Goal: Task Accomplishment & Management: Manage account settings

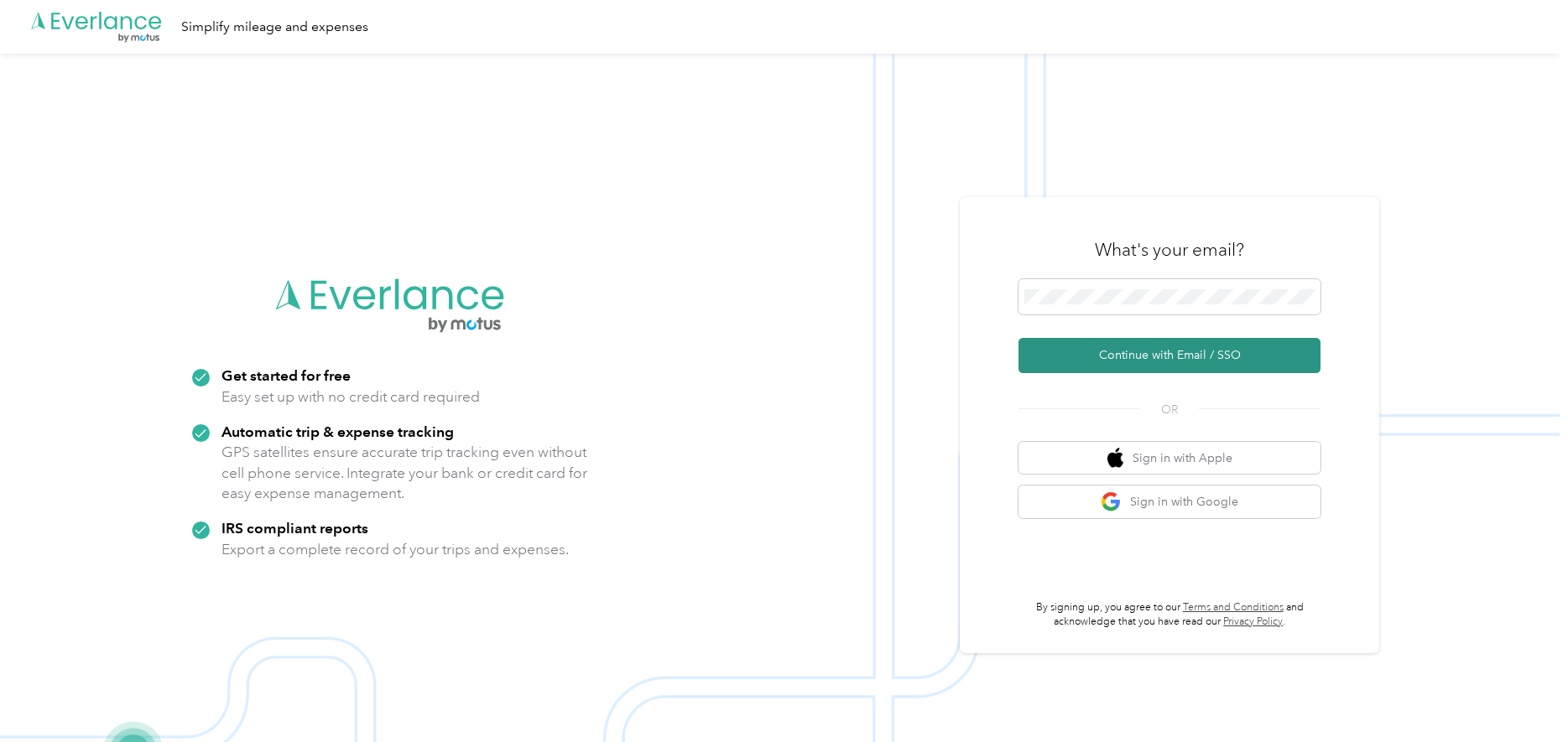
click at [1174, 349] on button "Continue with Email / SSO" at bounding box center [1170, 355] width 302 height 35
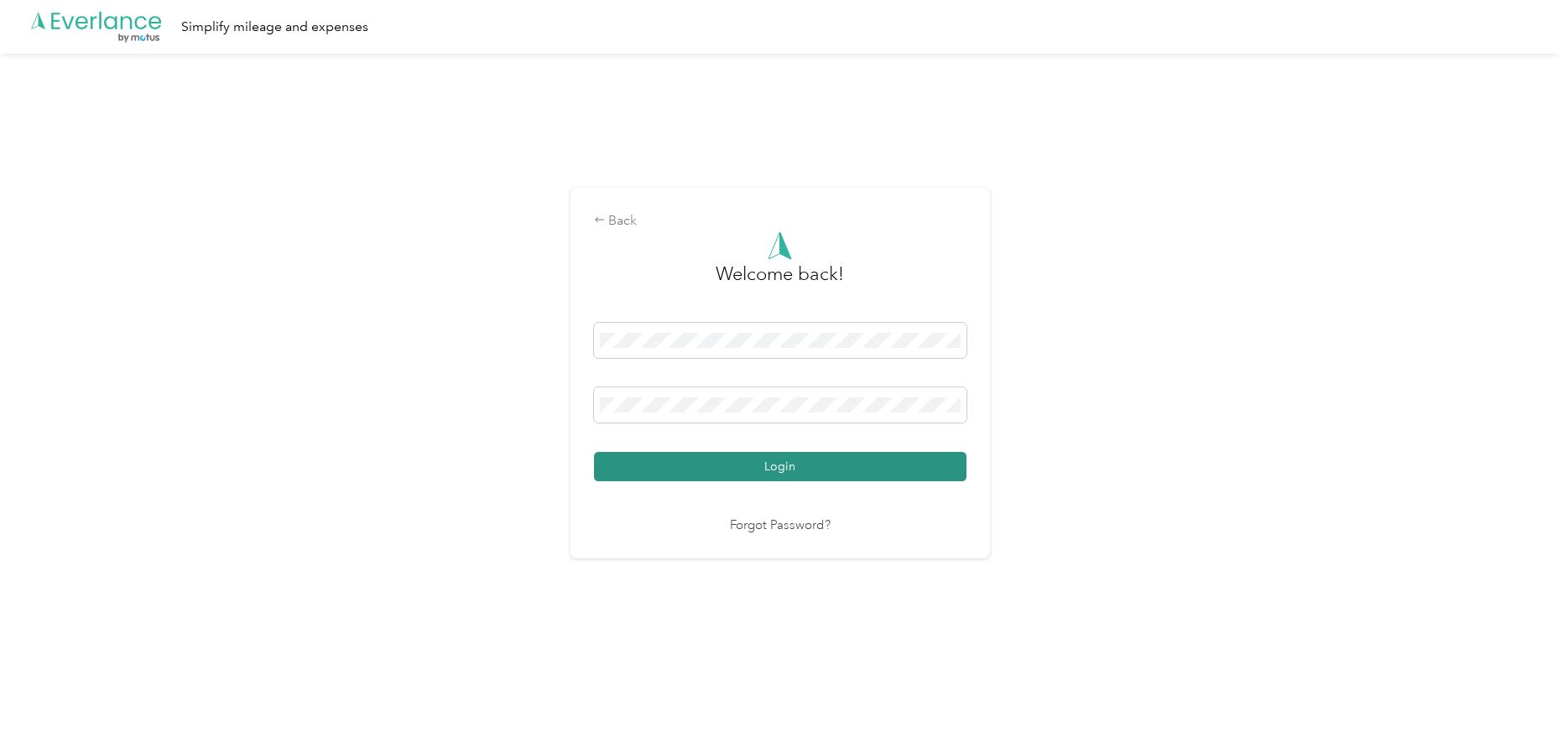
click at [801, 467] on button "Login" at bounding box center [780, 467] width 372 height 30
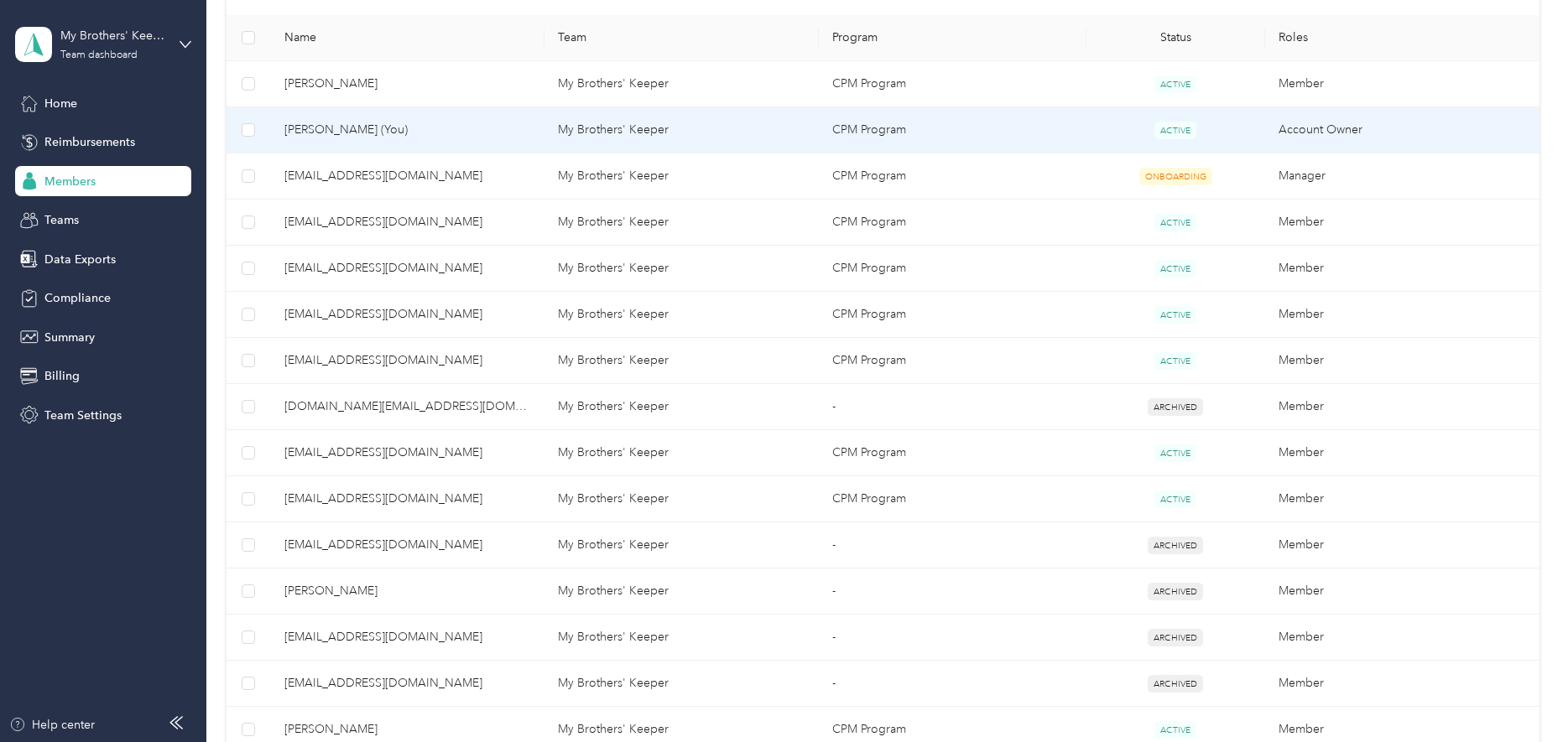
scroll to position [420, 0]
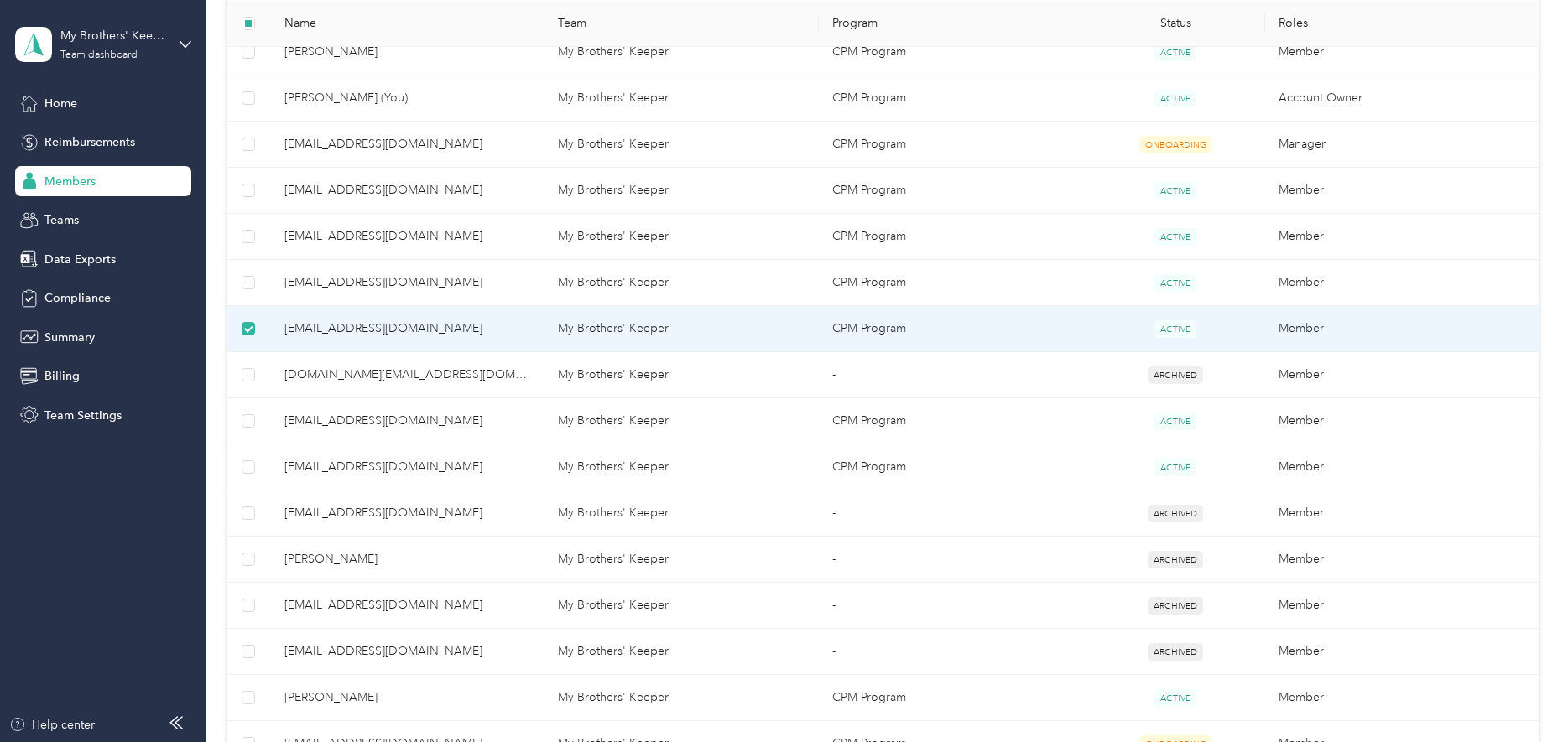
click at [1467, 15] on th "Roles" at bounding box center [1402, 23] width 275 height 46
drag, startPoint x: 282, startPoint y: 331, endPoint x: 404, endPoint y: 335, distance: 122.1
click at [404, 335] on td "[EMAIL_ADDRESS][DOMAIN_NAME]" at bounding box center [408, 329] width 275 height 46
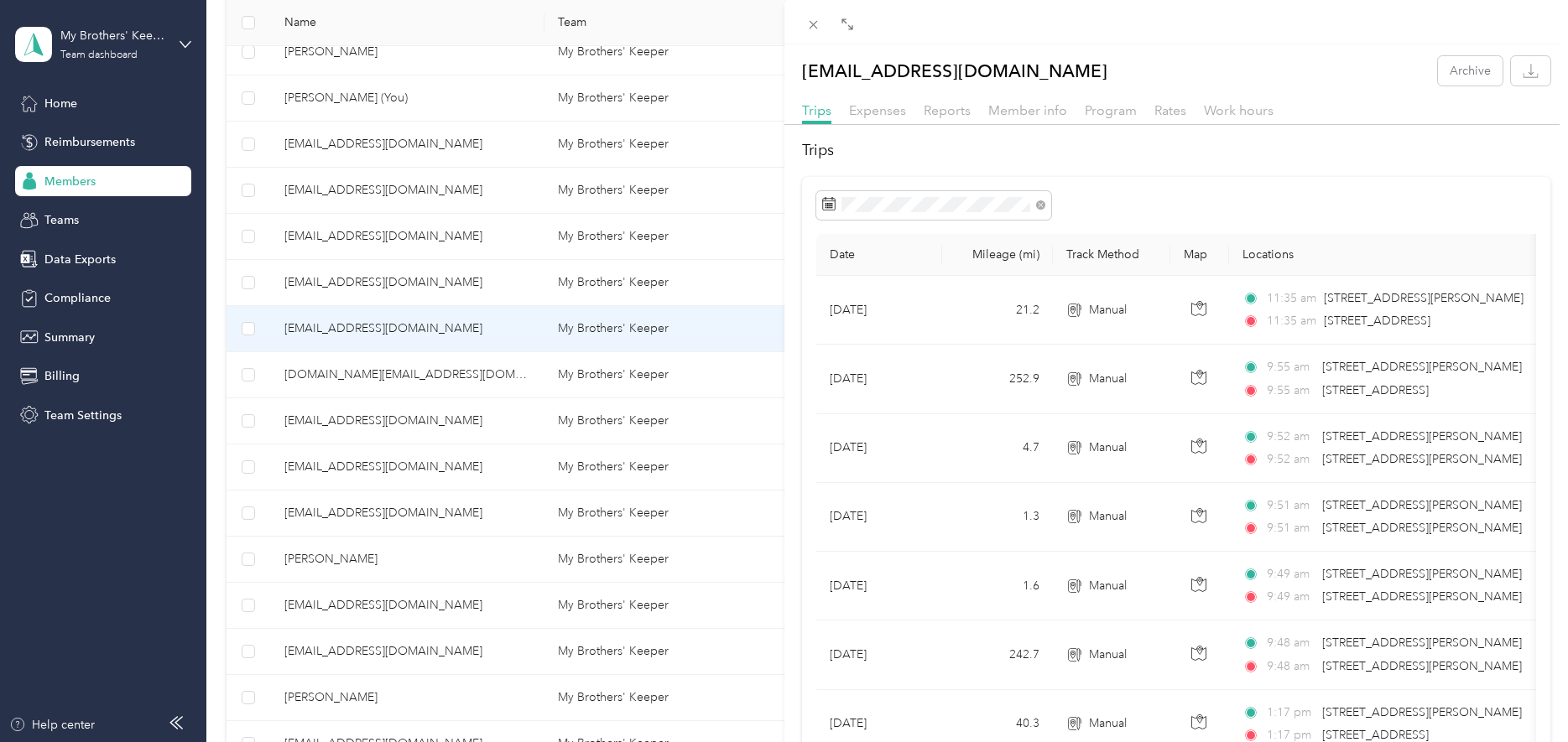
drag, startPoint x: 388, startPoint y: 331, endPoint x: 361, endPoint y: 324, distance: 27.9
click at [361, 324] on div "[EMAIL_ADDRESS][DOMAIN_NAME] Archive Trips Expenses Reports Member info Program…" at bounding box center [784, 371] width 1568 height 742
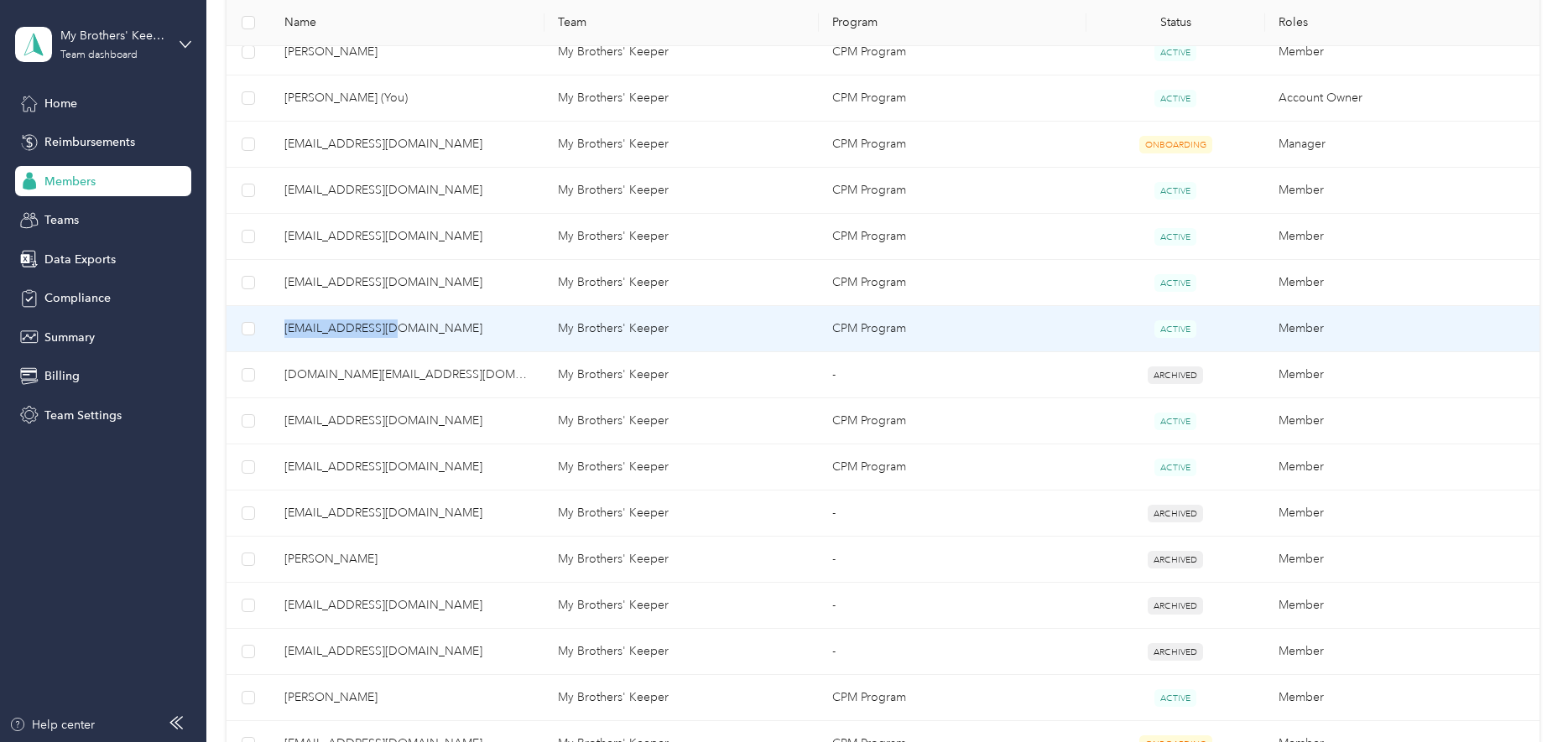
drag, startPoint x: 283, startPoint y: 329, endPoint x: 412, endPoint y: 327, distance: 129.0
click at [412, 327] on td "[EMAIL_ADDRESS][DOMAIN_NAME]" at bounding box center [408, 329] width 275 height 46
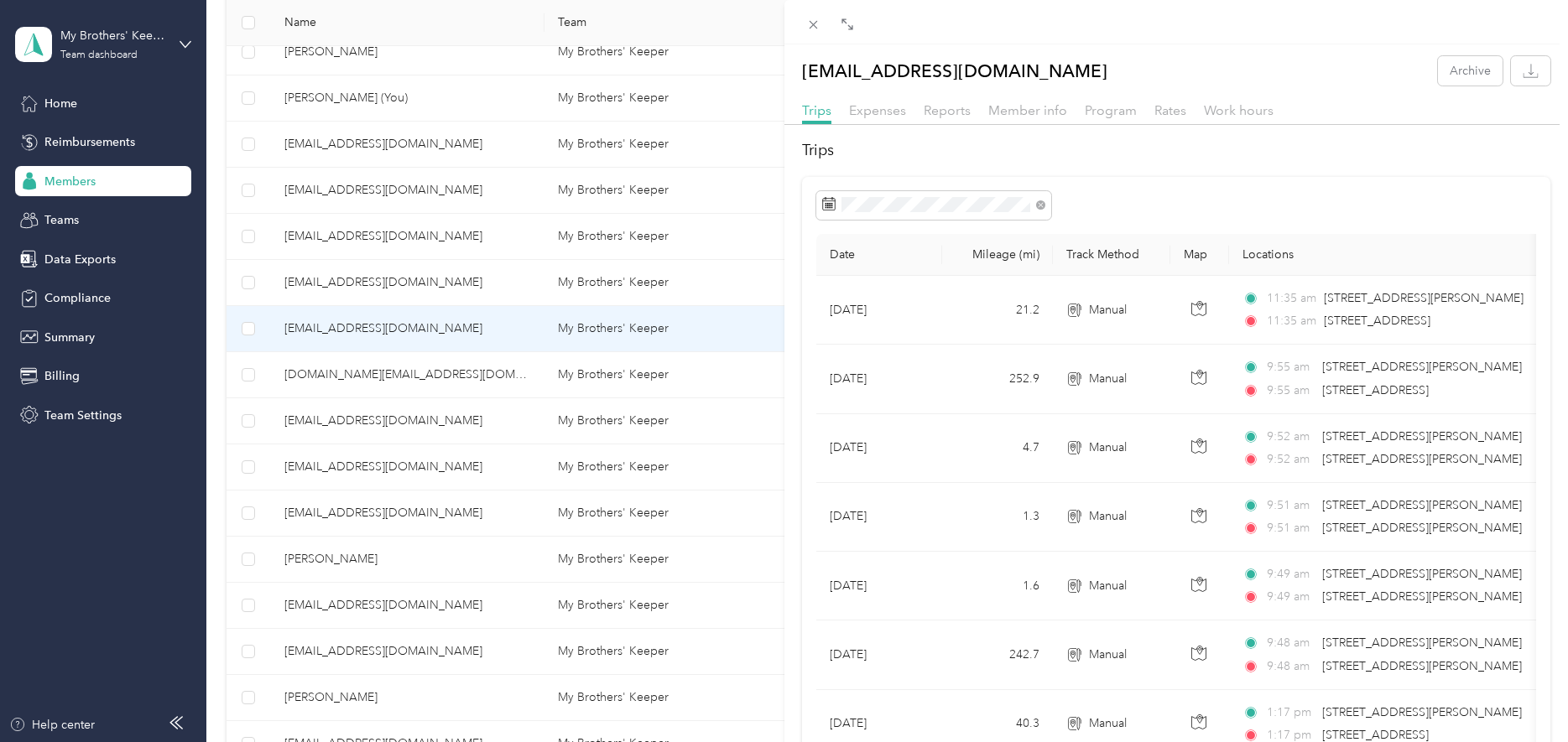
click at [249, 331] on div "[EMAIL_ADDRESS][DOMAIN_NAME] Archive Trips Expenses Reports Member info Program…" at bounding box center [784, 371] width 1568 height 742
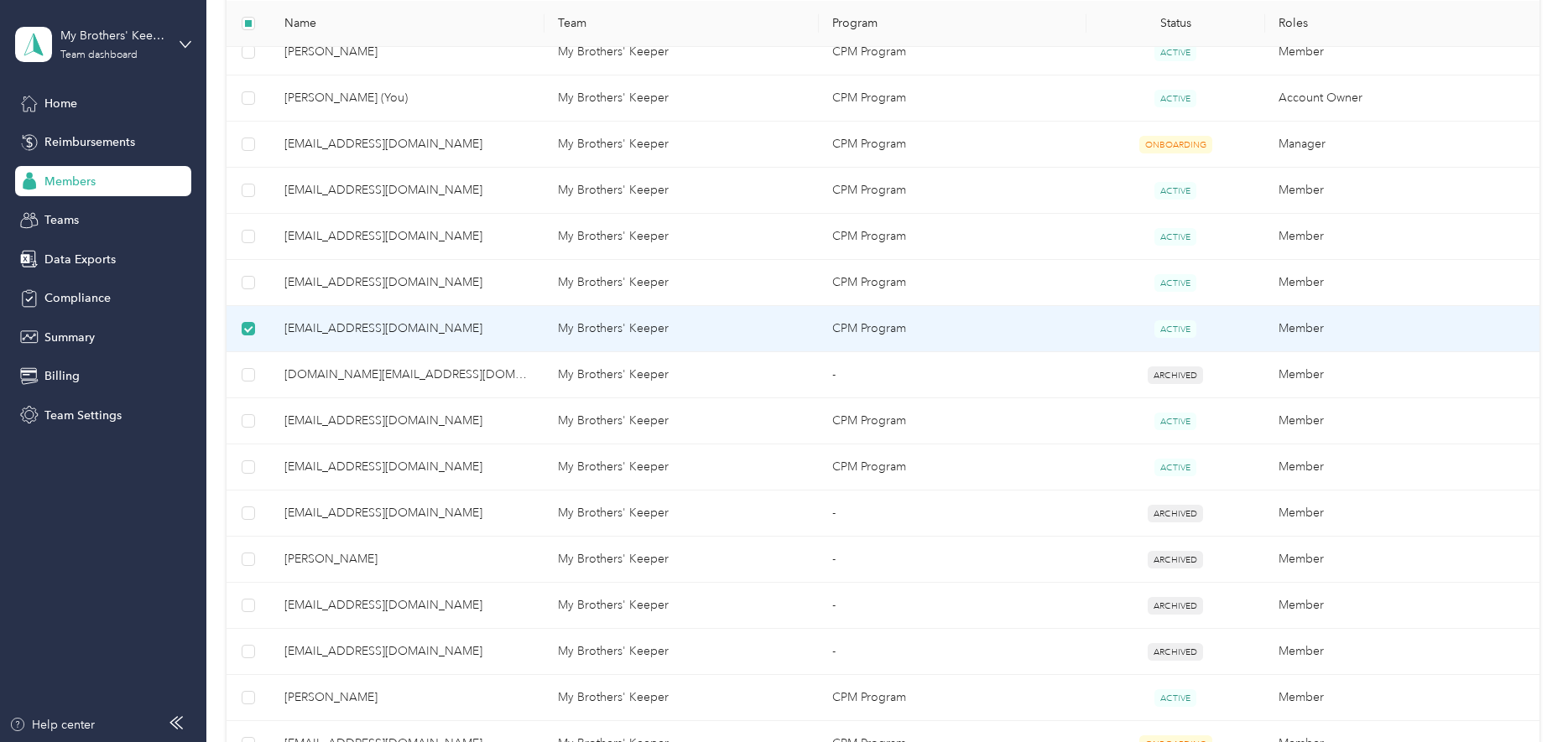
click at [542, 322] on td "[EMAIL_ADDRESS][DOMAIN_NAME]" at bounding box center [408, 329] width 275 height 46
click at [1027, 319] on td "CPM Program" at bounding box center [953, 329] width 268 height 46
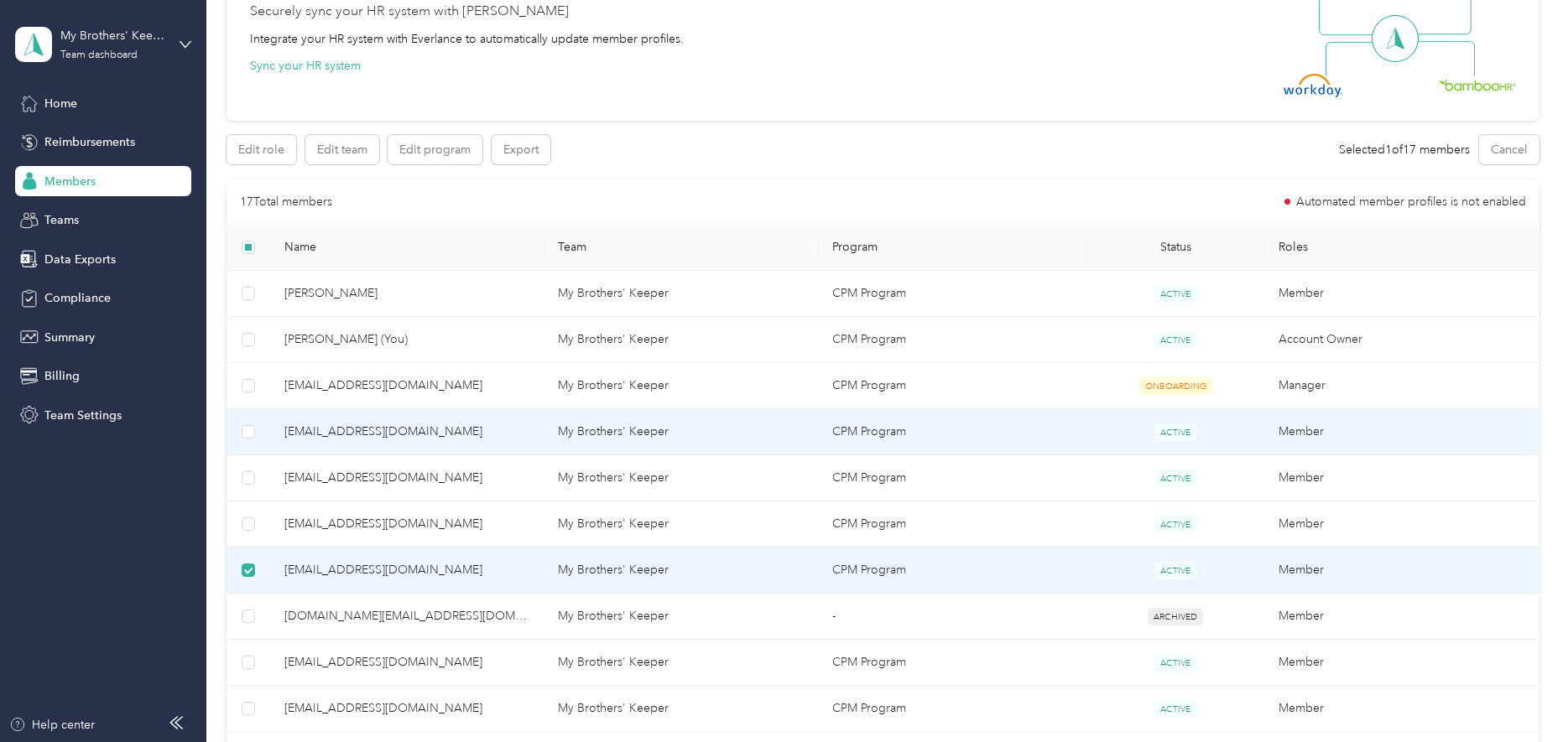
scroll to position [167, 0]
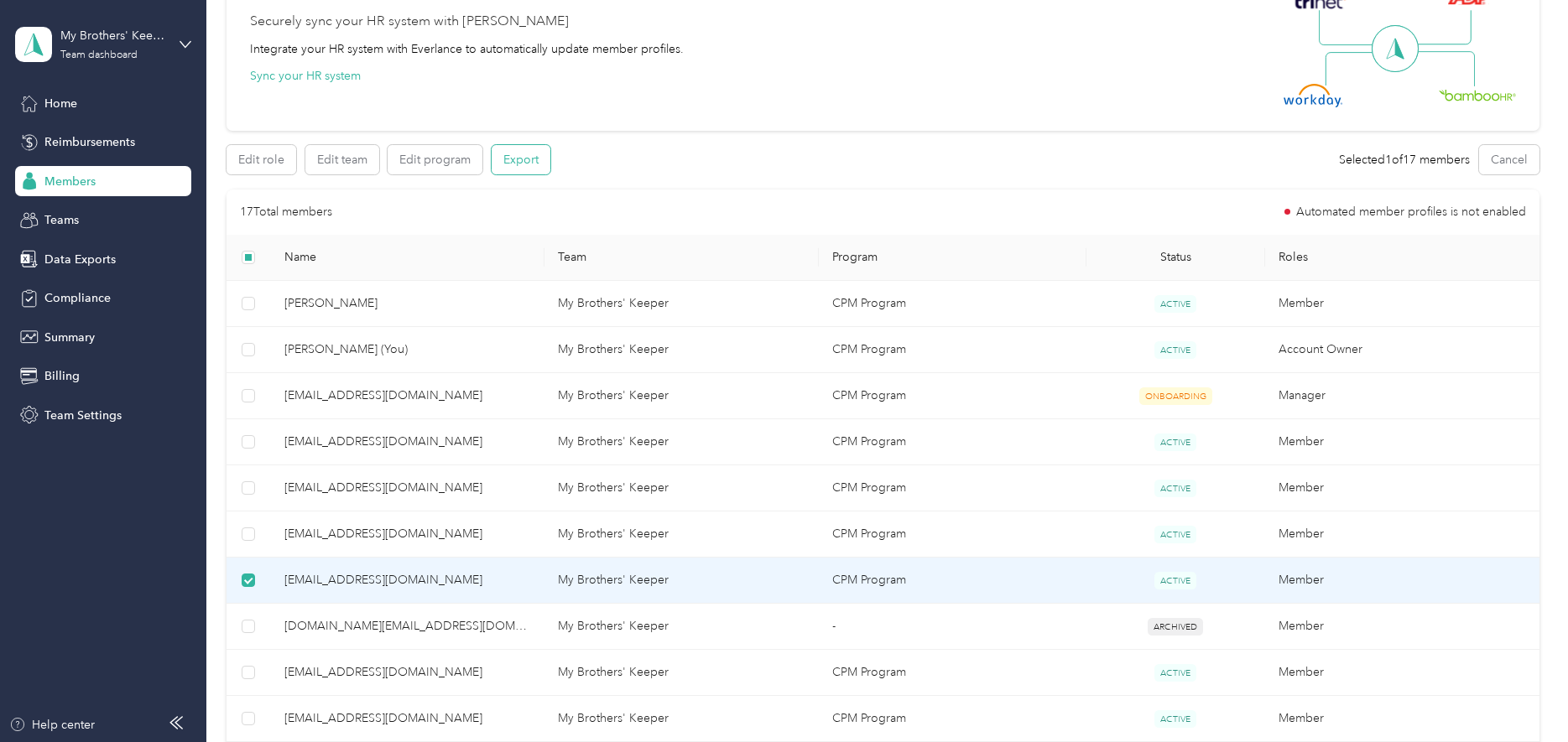
click at [509, 156] on button "Export" at bounding box center [520, 160] width 58 height 30
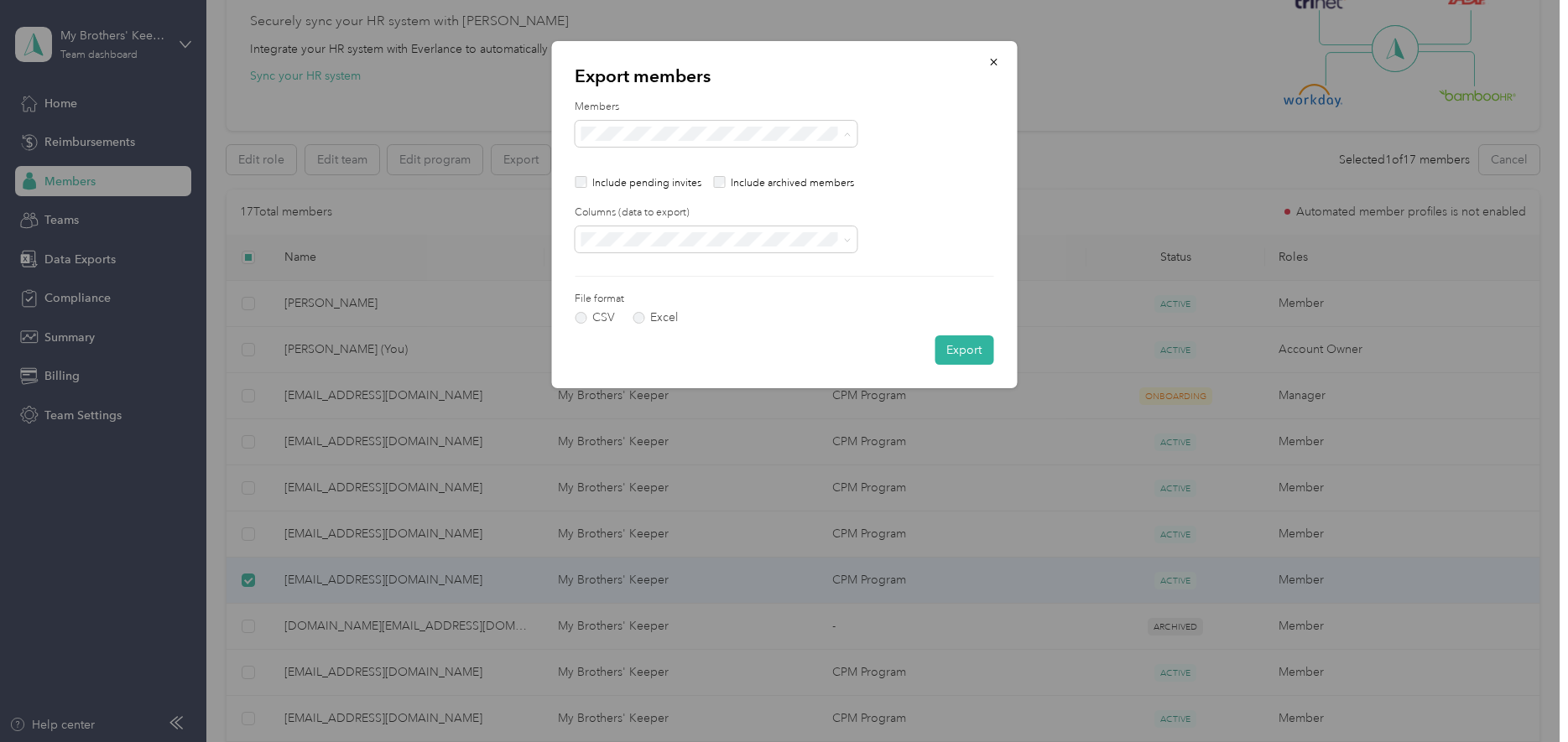
click at [768, 79] on p "Export members" at bounding box center [784, 76] width 419 height 24
click at [993, 57] on icon "button" at bounding box center [993, 62] width 11 height 11
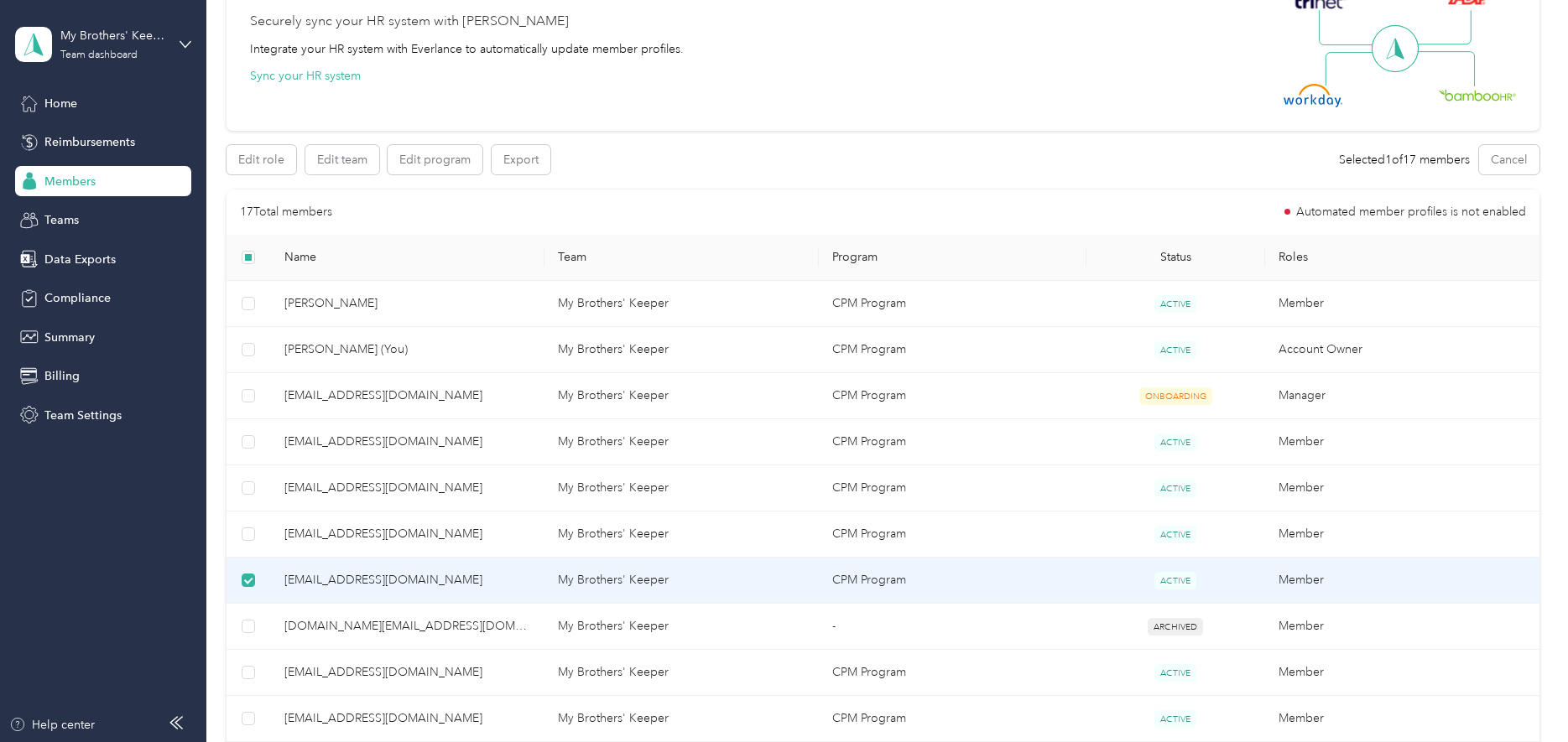
click at [342, 577] on span "[EMAIL_ADDRESS][DOMAIN_NAME]" at bounding box center [408, 579] width 248 height 18
click at [341, 578] on span "[EMAIL_ADDRESS][DOMAIN_NAME]" at bounding box center [408, 579] width 248 height 18
click at [430, 571] on span "[EMAIL_ADDRESS][DOMAIN_NAME]" at bounding box center [408, 579] width 248 height 18
click at [72, 174] on span "Members" at bounding box center [70, 182] width 52 height 17
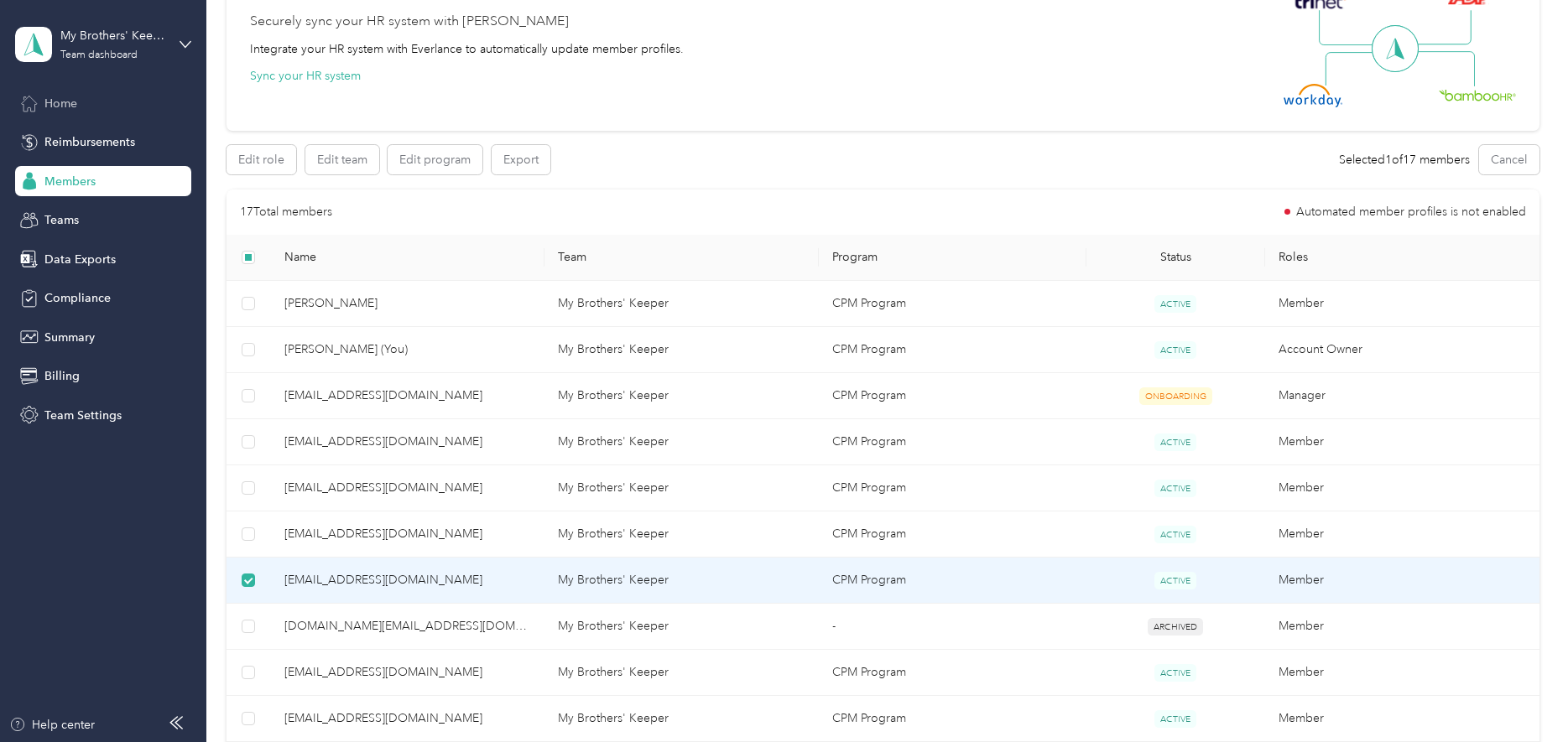
click at [57, 98] on span "Home" at bounding box center [60, 103] width 33 height 17
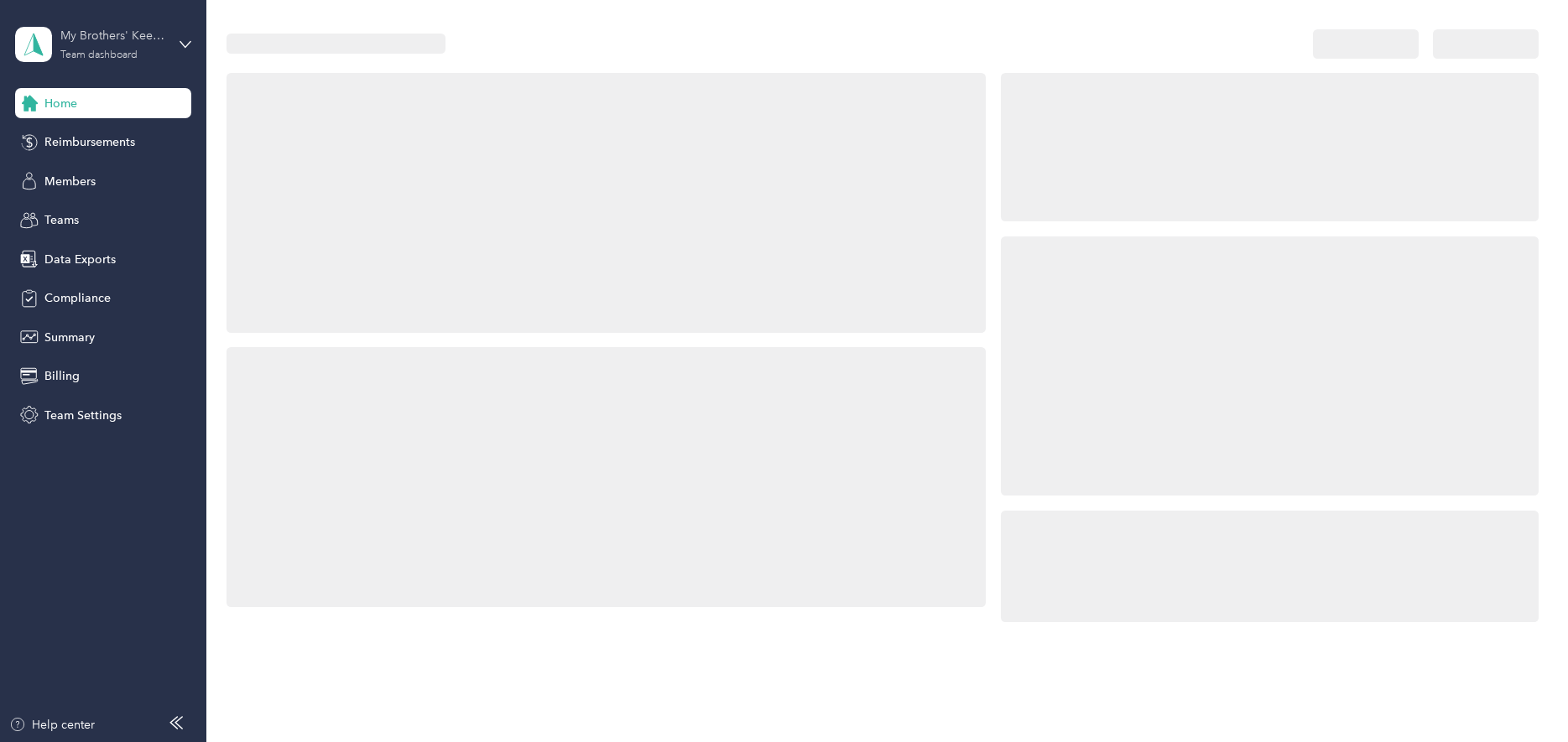
scroll to position [167, 0]
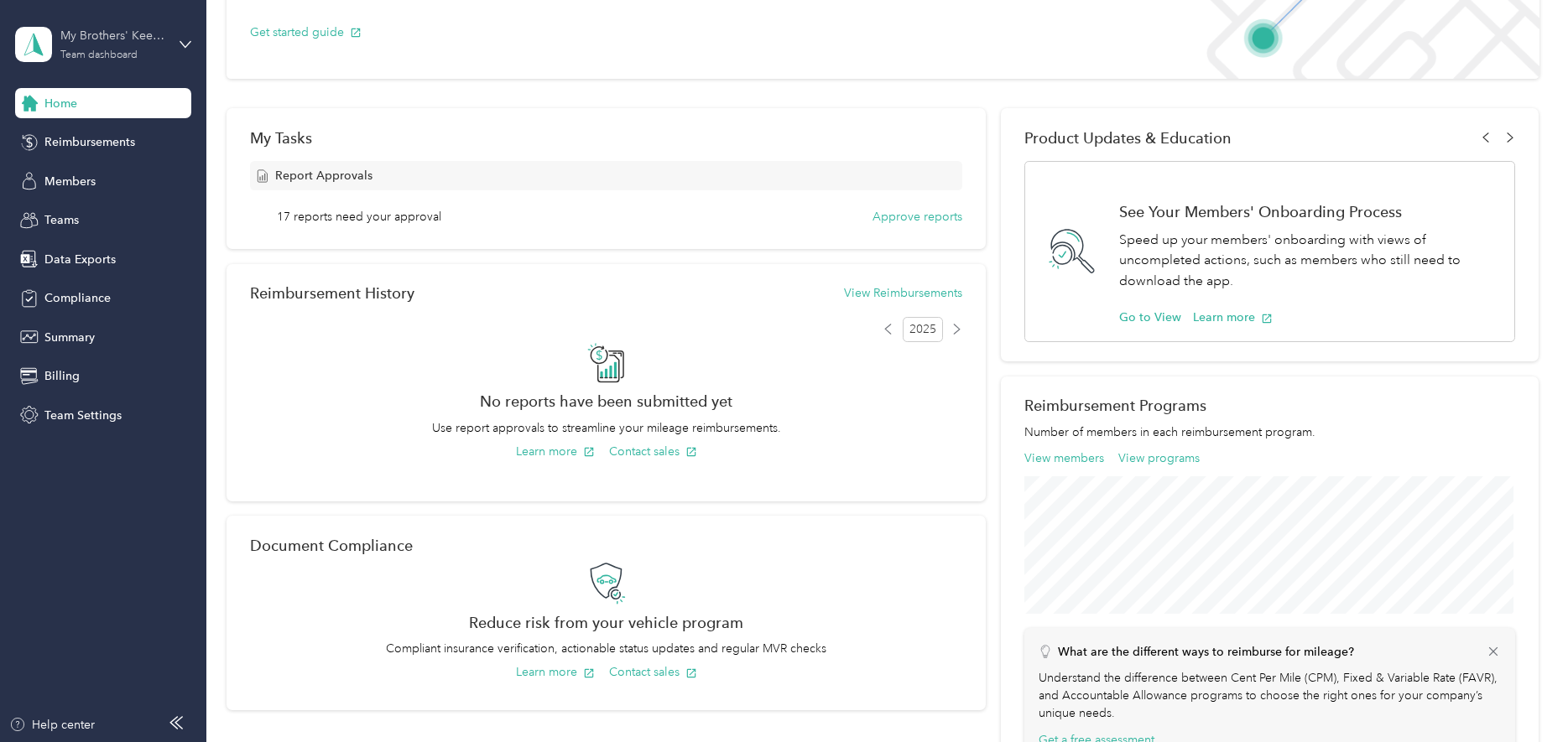
click at [114, 45] on div "My Brothers' Keeper Team dashboard" at bounding box center [113, 43] width 105 height 33
click at [78, 175] on div "Personal dashboard" at bounding box center [82, 175] width 106 height 17
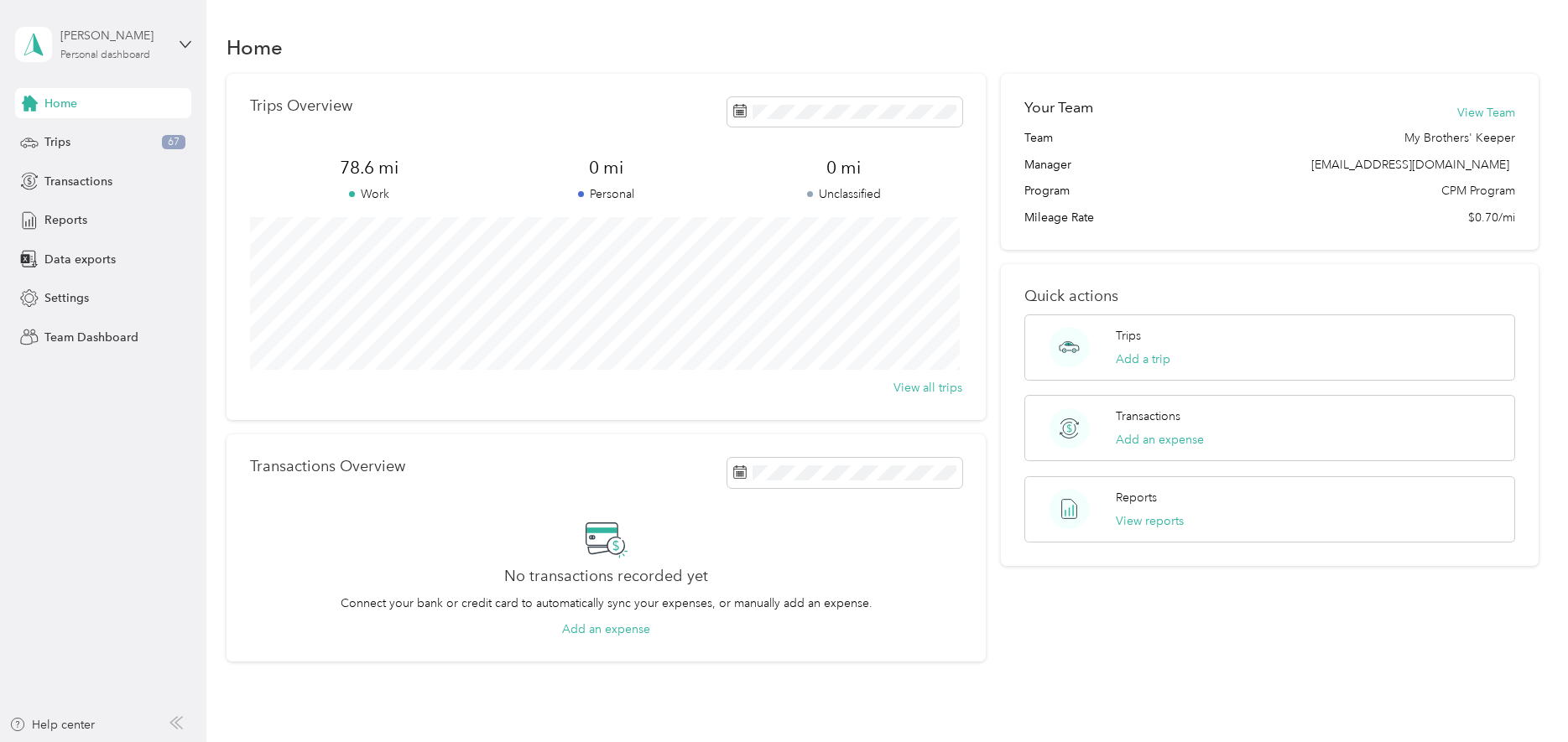
click at [127, 51] on div "Personal dashboard" at bounding box center [105, 55] width 90 height 11
click at [82, 140] on div "Team dashboard" at bounding box center [75, 137] width 90 height 17
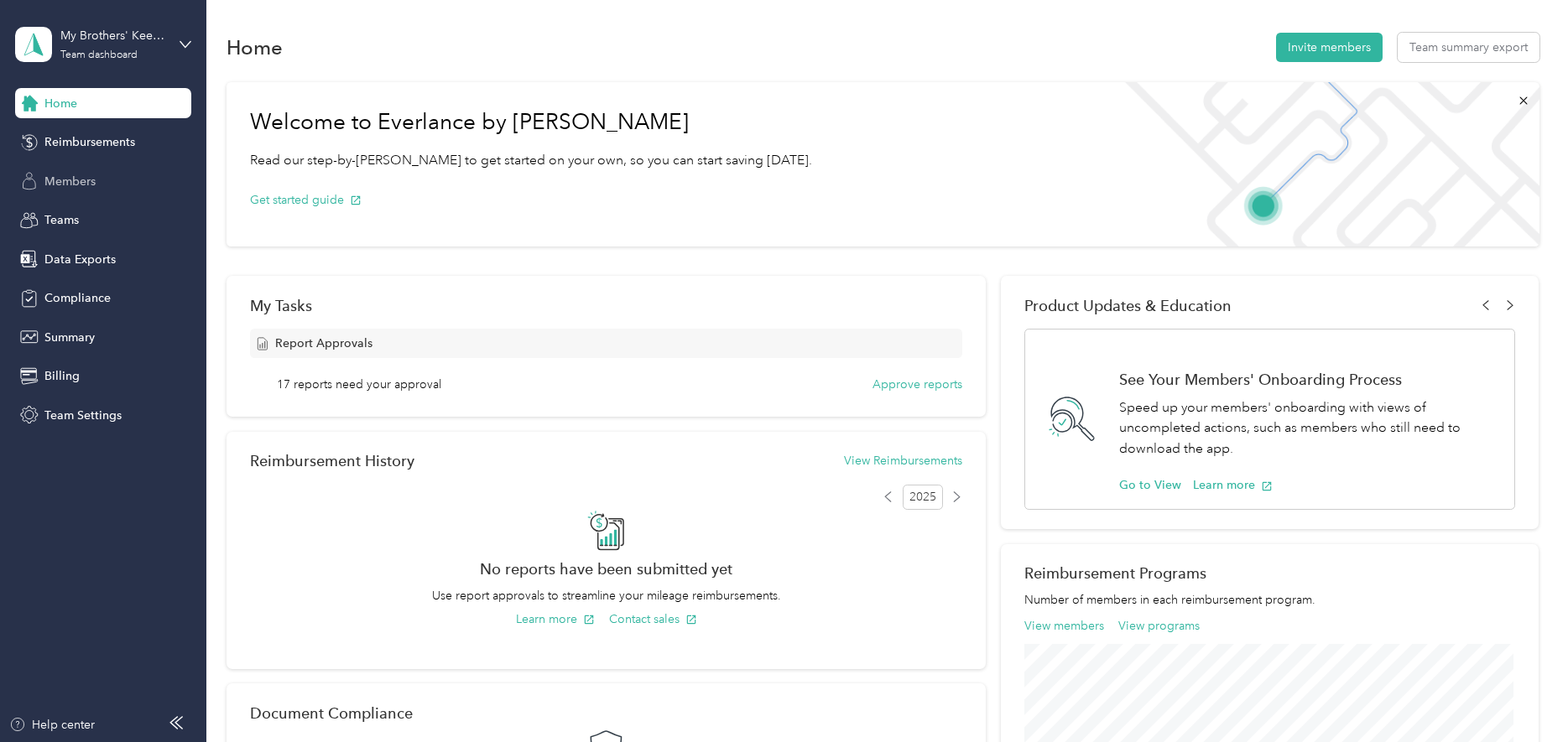
click at [64, 177] on span "Members" at bounding box center [70, 182] width 52 height 17
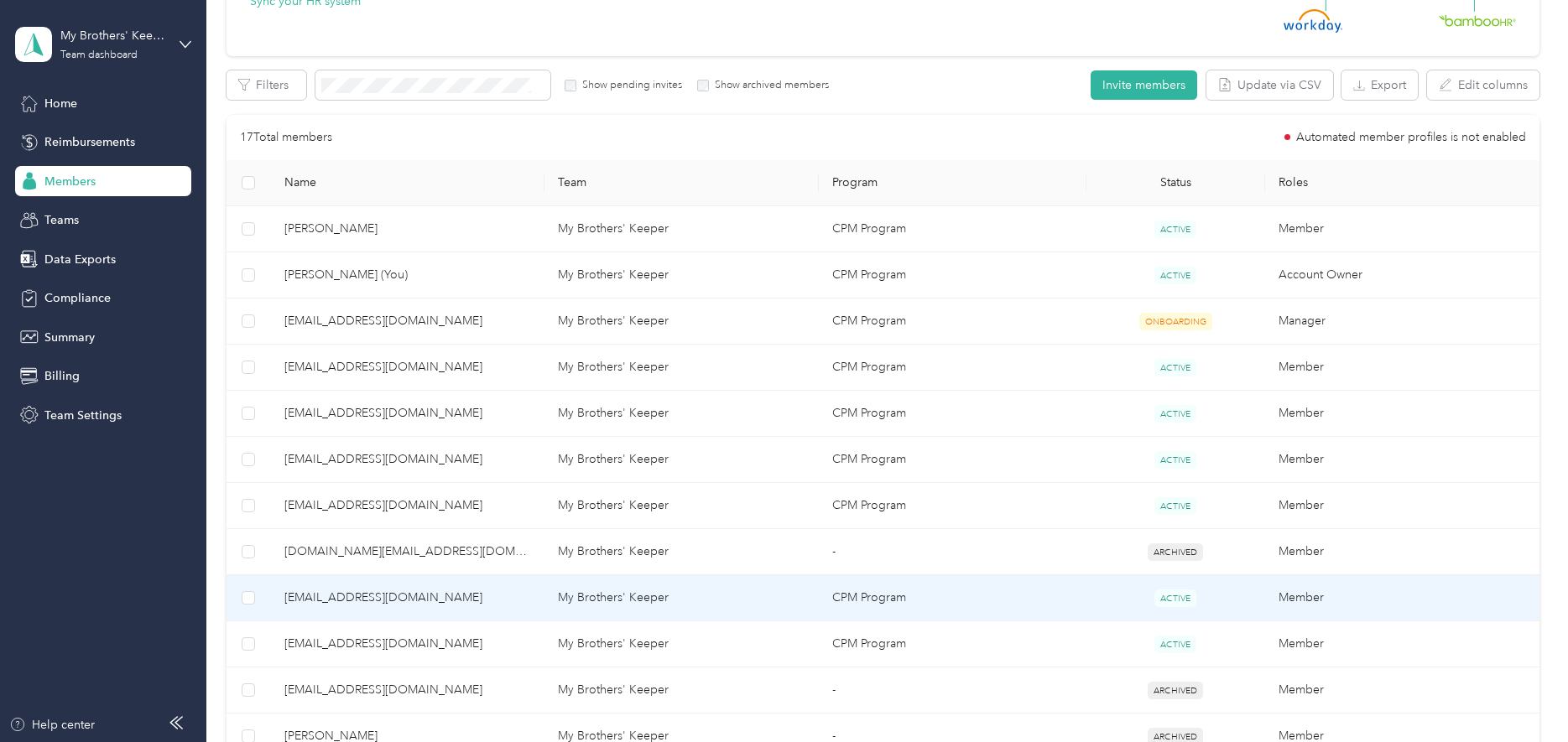
scroll to position [251, 0]
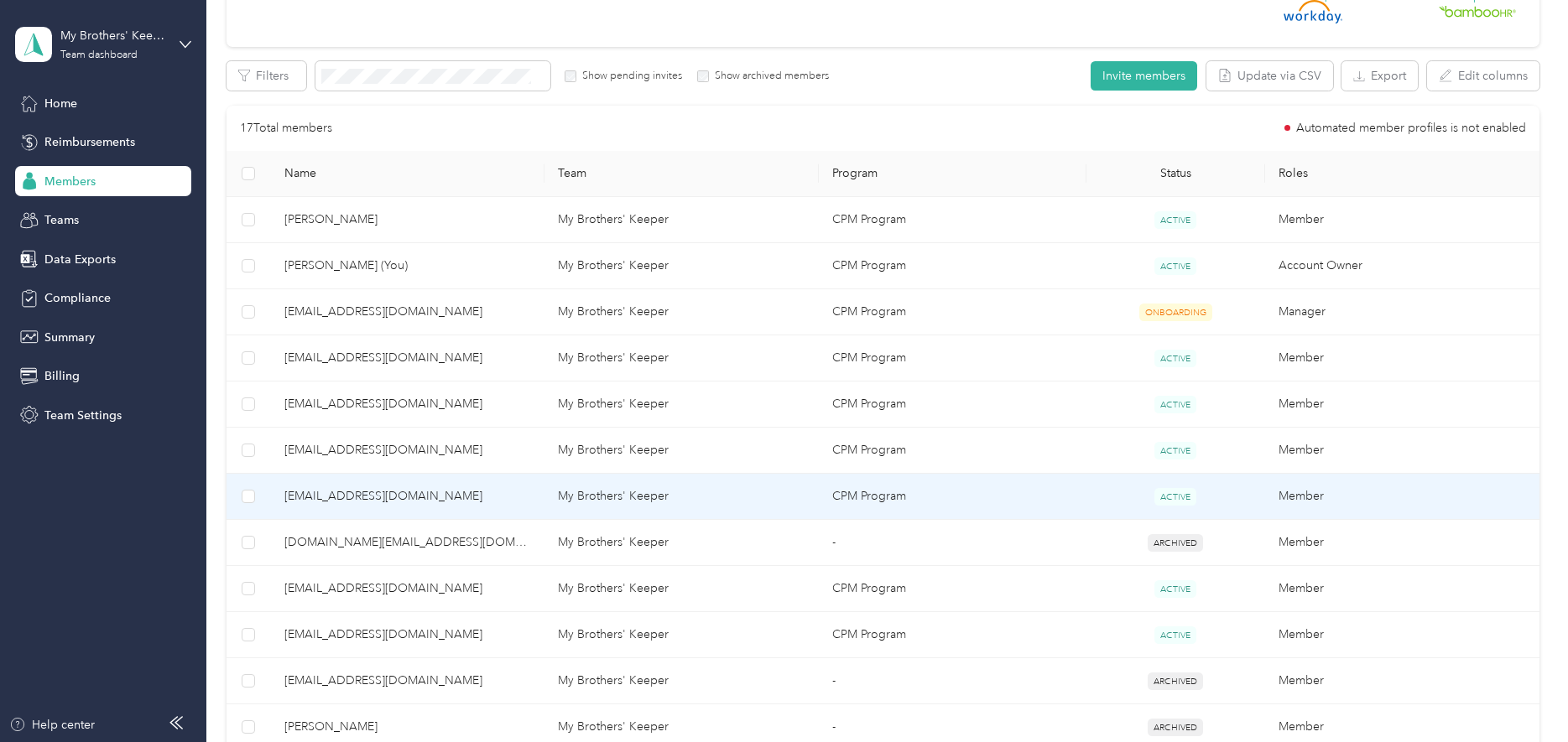
click at [334, 493] on span "[EMAIL_ADDRESS][DOMAIN_NAME]" at bounding box center [408, 496] width 248 height 18
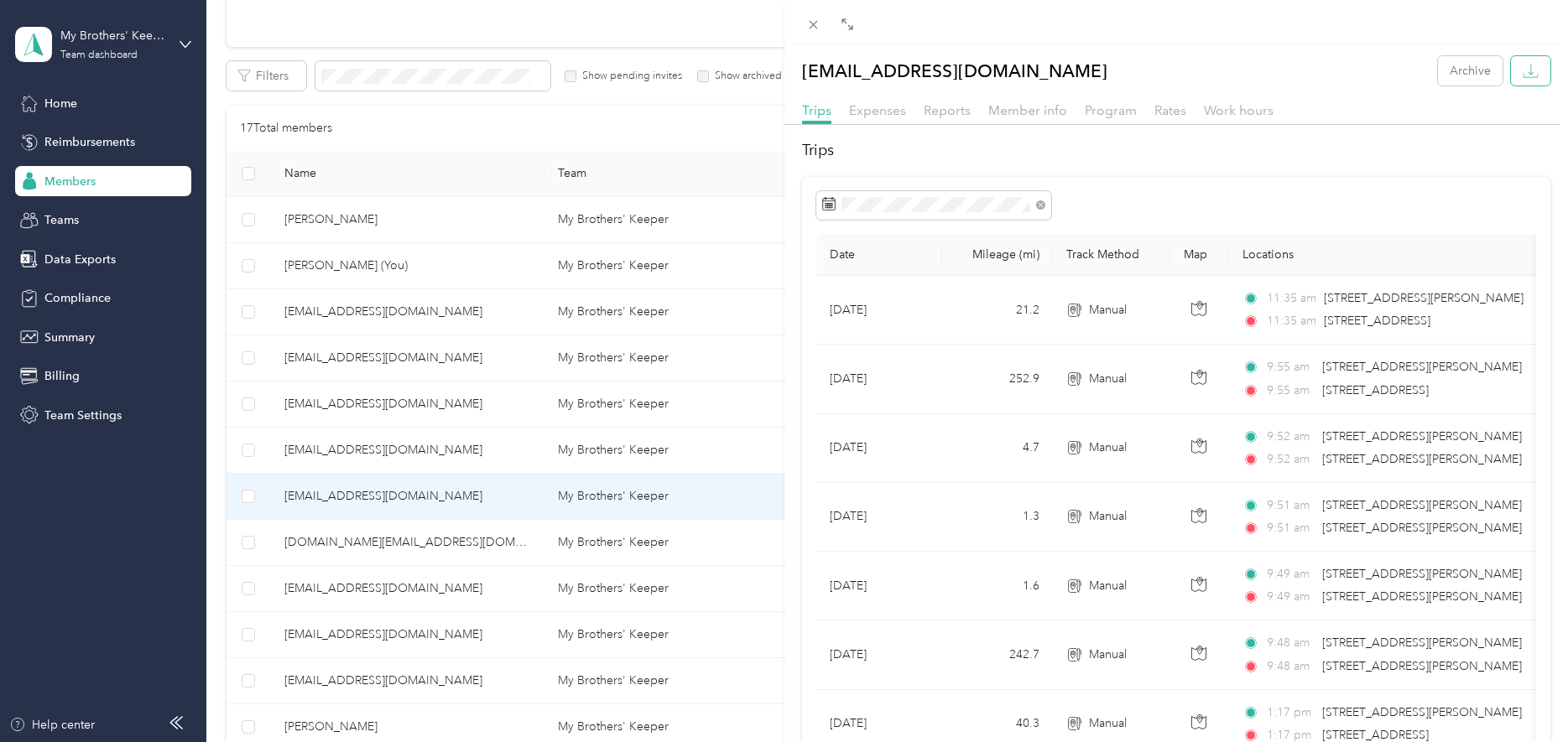
click at [1523, 74] on icon "button" at bounding box center [1531, 71] width 16 height 16
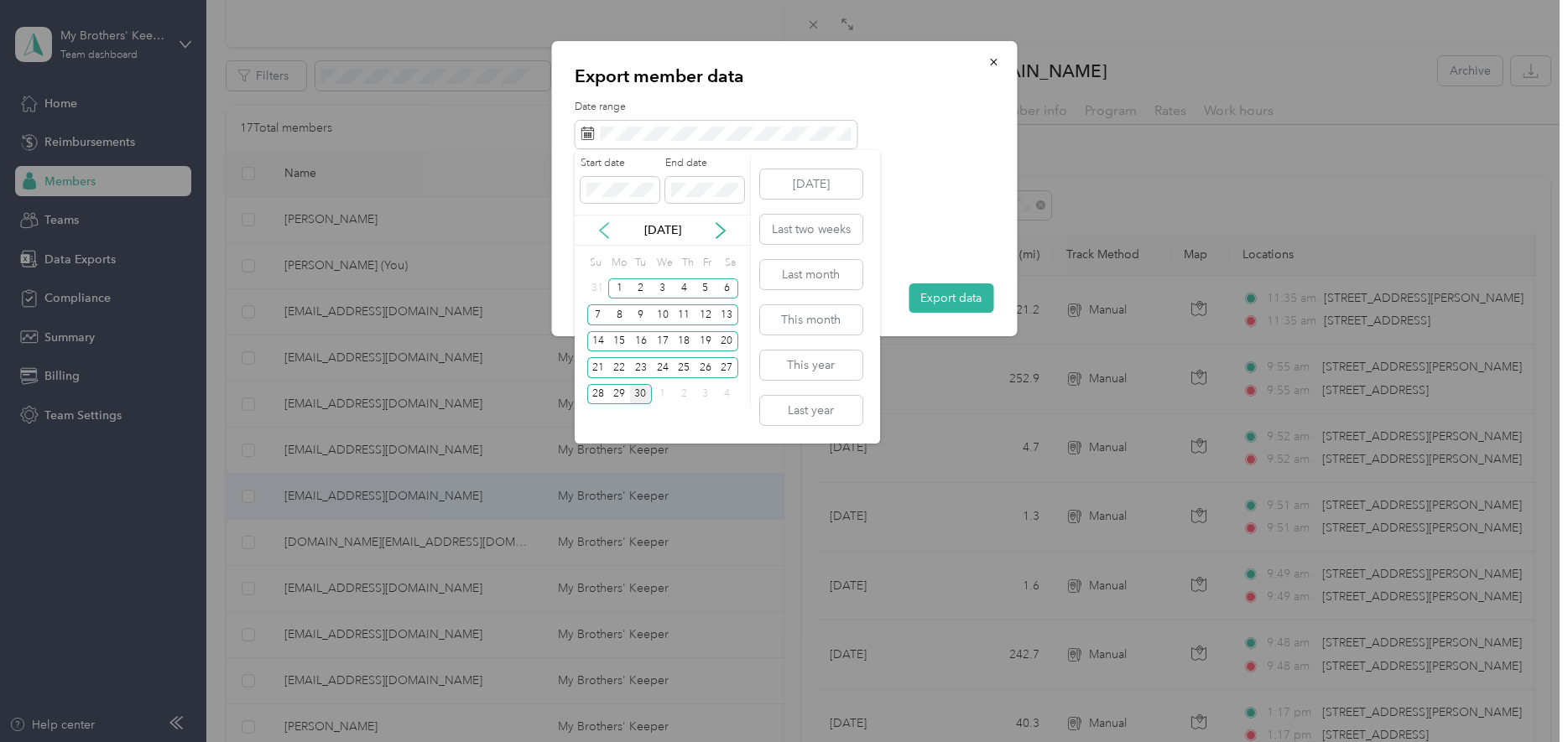
click at [598, 229] on icon at bounding box center [605, 230] width 17 height 17
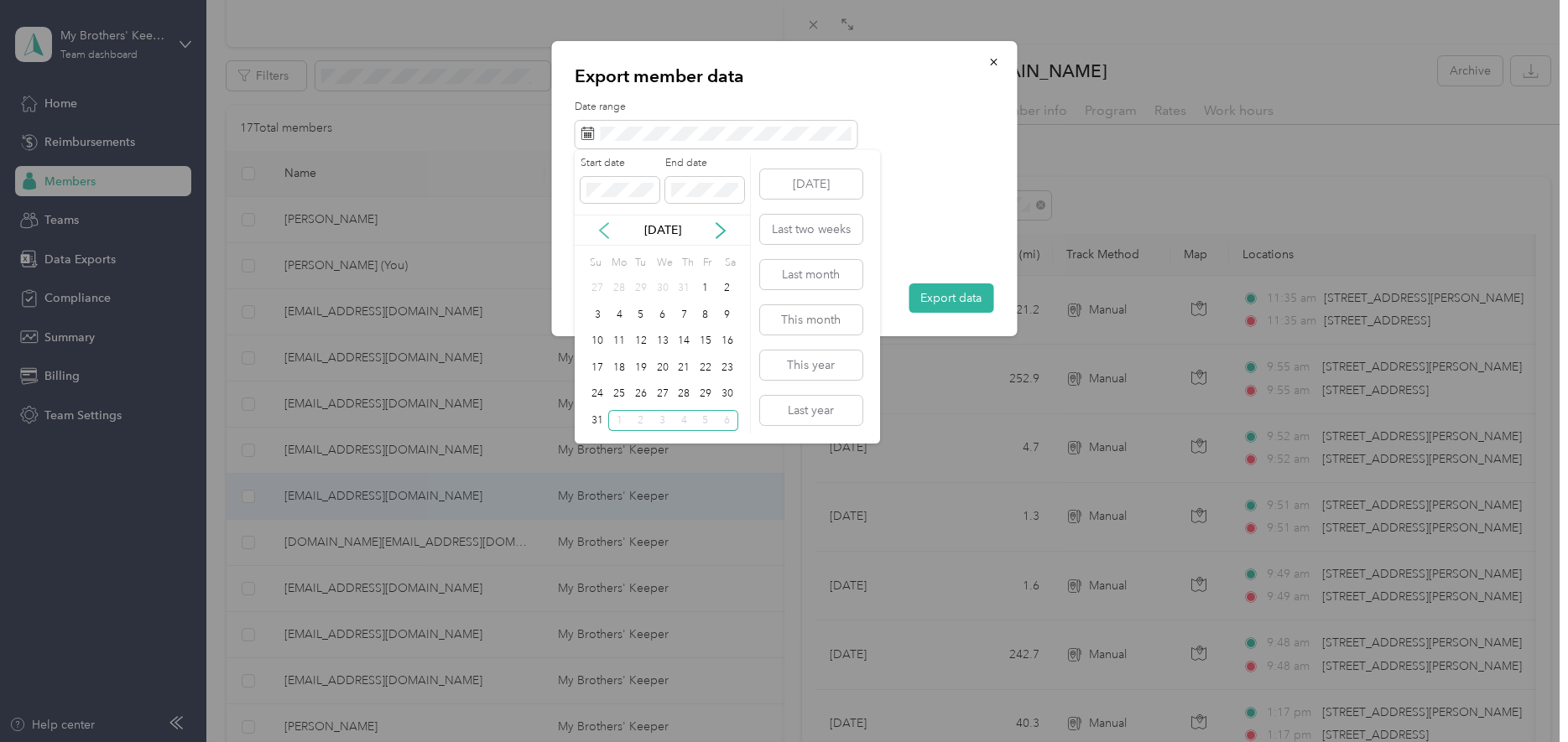
click at [598, 229] on icon at bounding box center [605, 230] width 17 height 17
click at [642, 284] on div "1" at bounding box center [641, 289] width 22 height 21
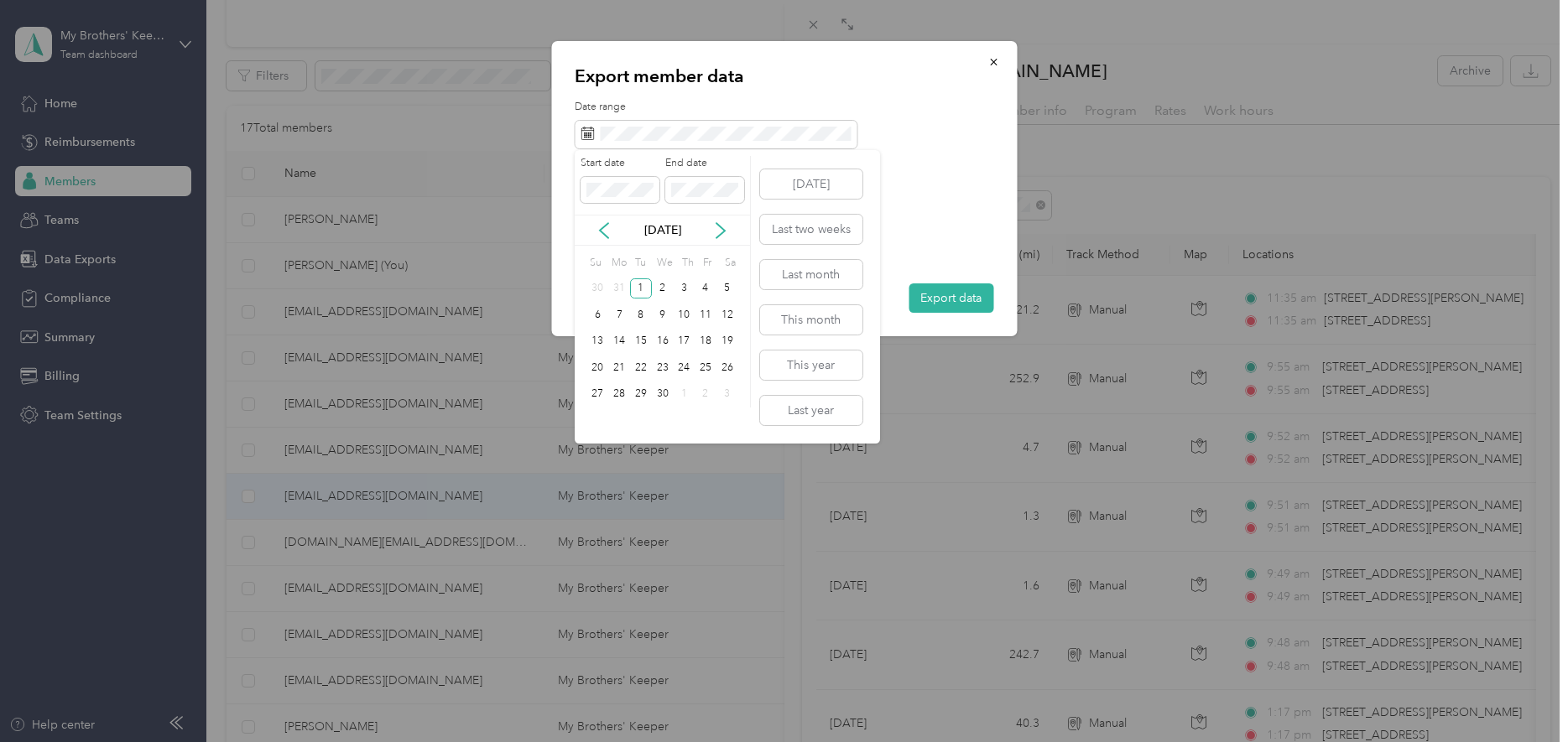
click at [670, 230] on p "Apr 2025" at bounding box center [663, 230] width 71 height 17
click at [720, 232] on icon at bounding box center [721, 230] width 17 height 17
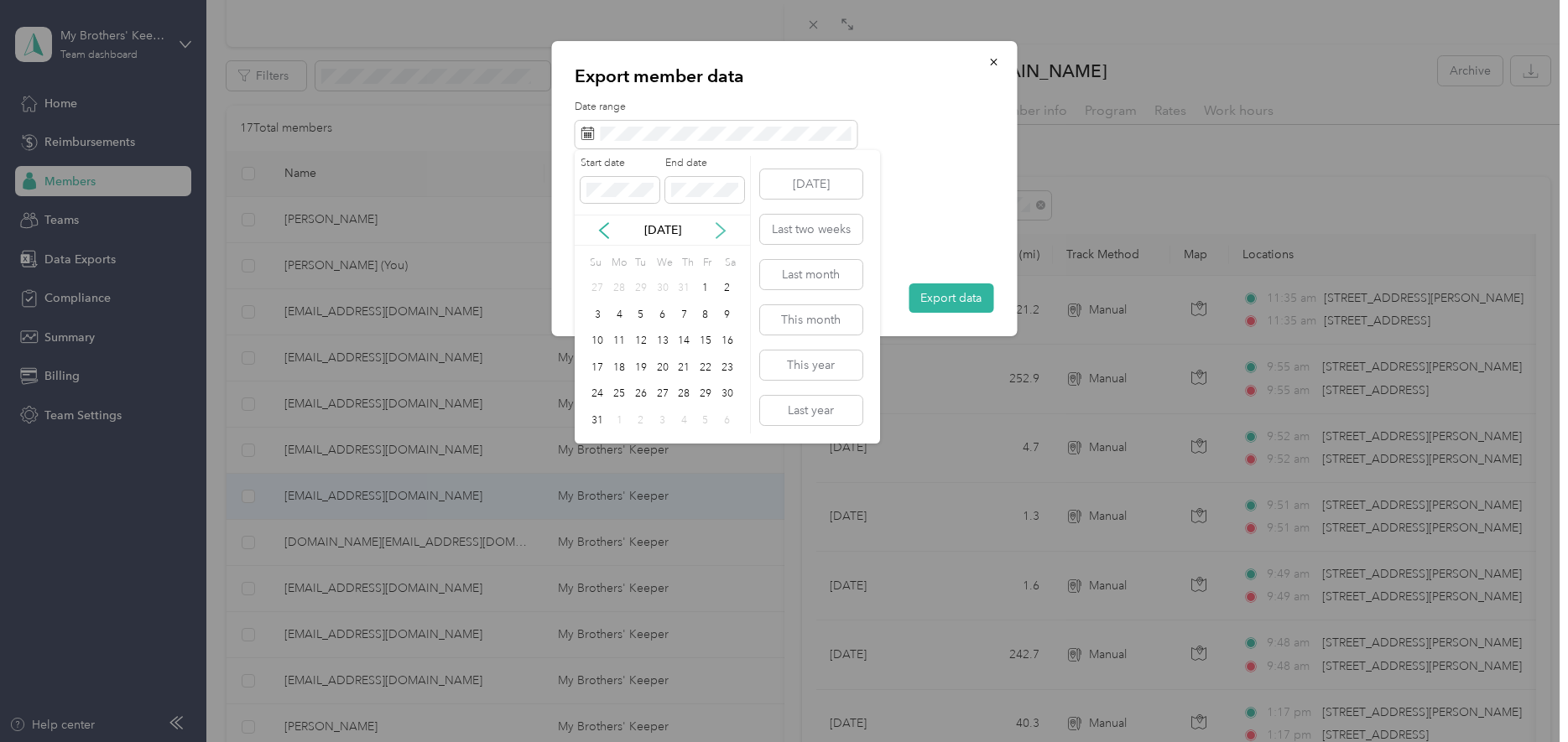
click at [720, 232] on icon at bounding box center [721, 230] width 17 height 17
click at [638, 392] on div "30" at bounding box center [641, 395] width 22 height 21
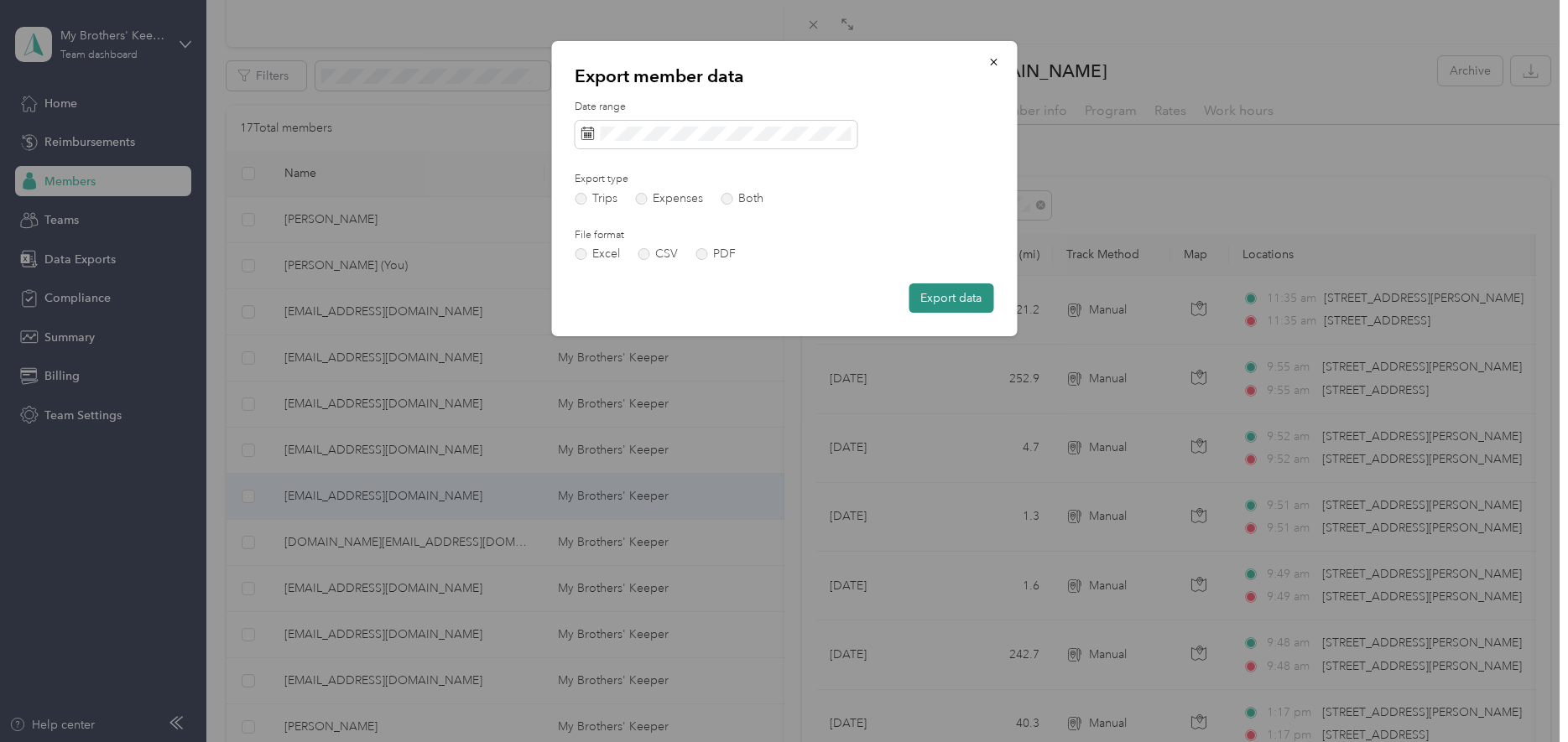
click at [931, 298] on button "Export data" at bounding box center [951, 297] width 85 height 30
